Goal: Find contact information: Find contact information

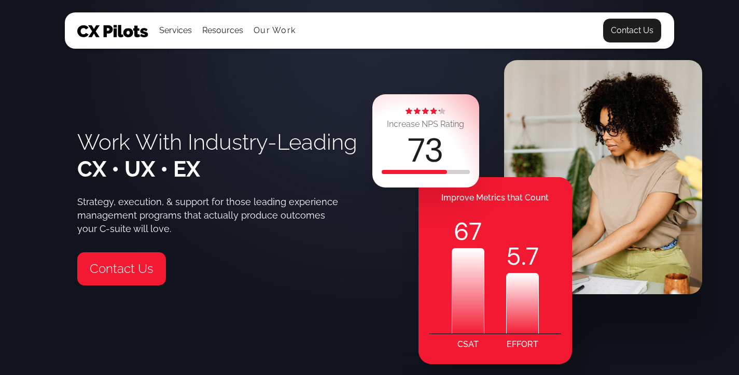
click at [616, 29] on link "Contact Us" at bounding box center [632, 30] width 59 height 25
